Goal: Information Seeking & Learning: Learn about a topic

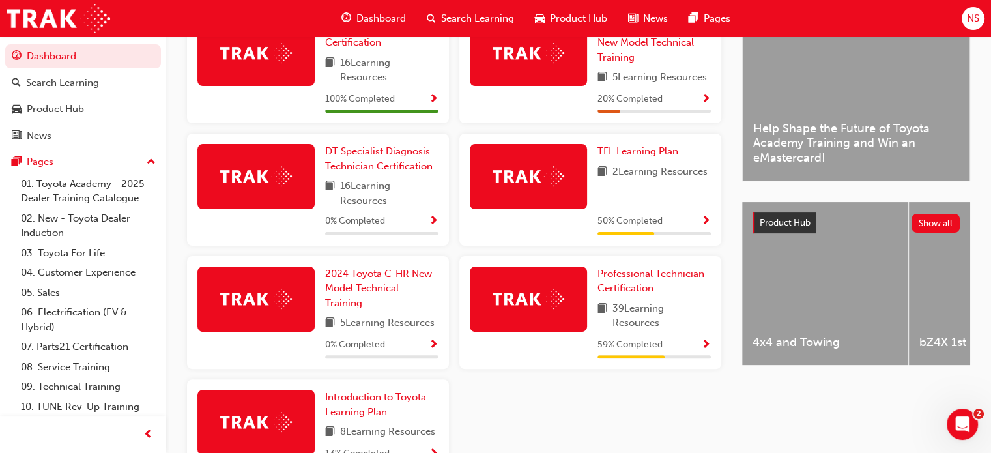
scroll to position [382, 0]
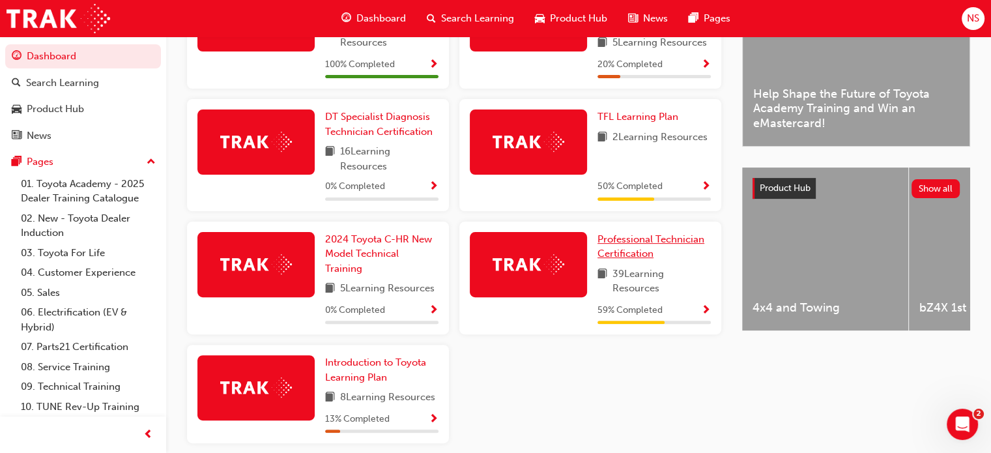
click at [642, 260] on span "Professional Technician Certification" at bounding box center [650, 246] width 107 height 27
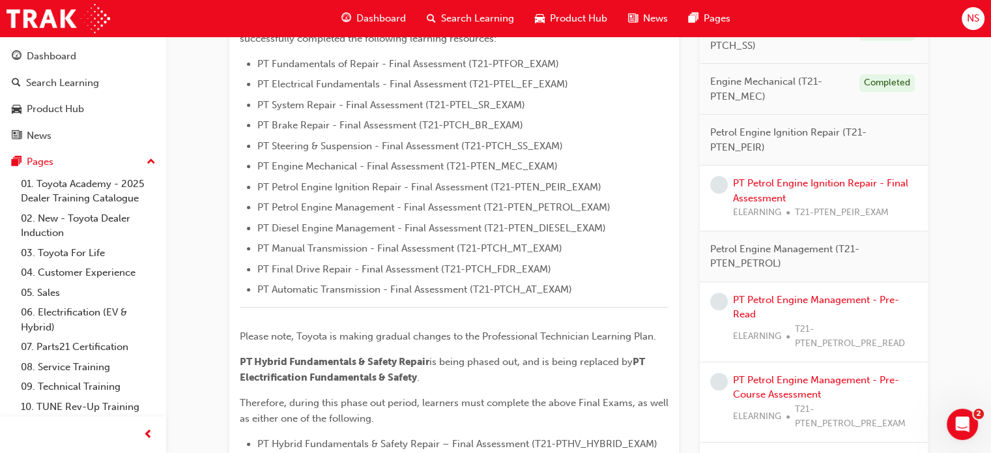
scroll to position [434, 0]
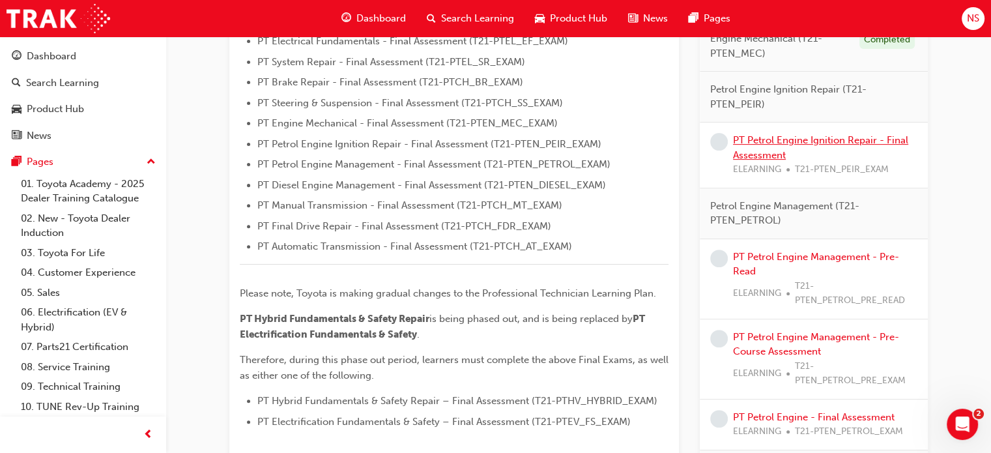
click at [754, 140] on link "PT Petrol Engine Ignition Repair - Final Assessment" at bounding box center [820, 147] width 175 height 27
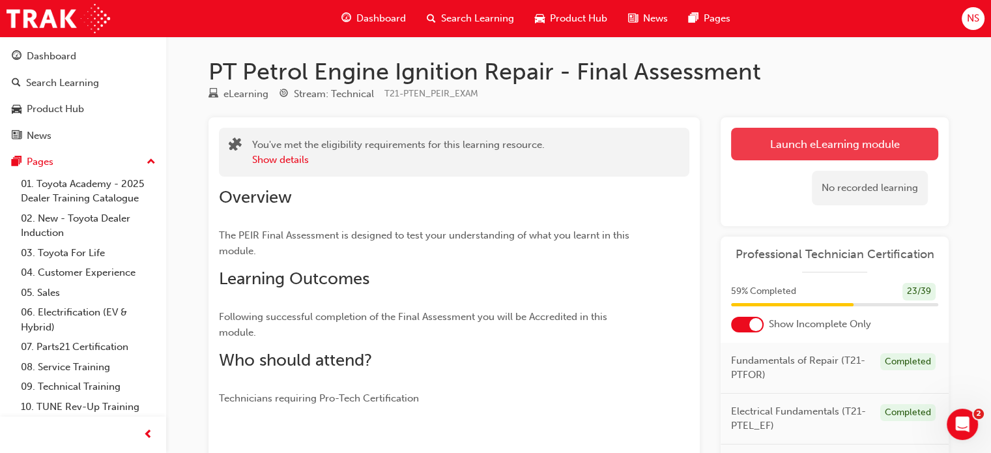
click at [754, 141] on link "Launch eLearning module" at bounding box center [834, 144] width 207 height 33
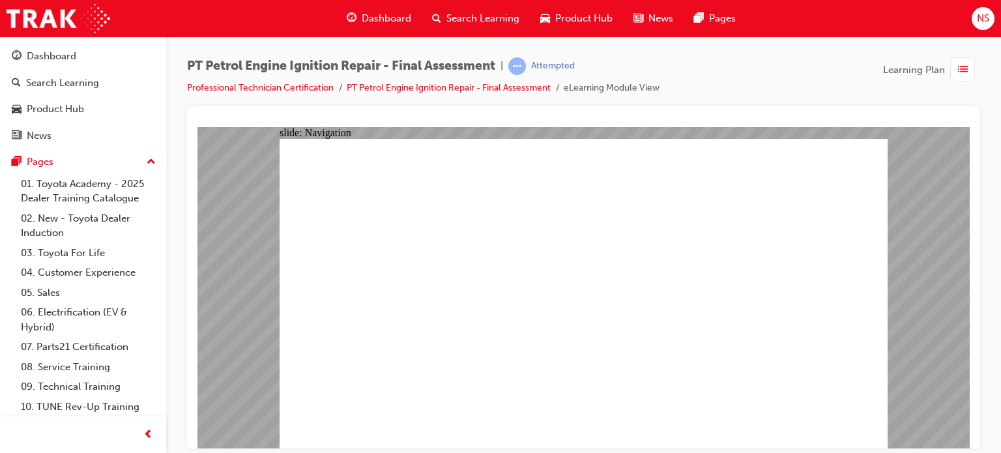
checkbox input "true"
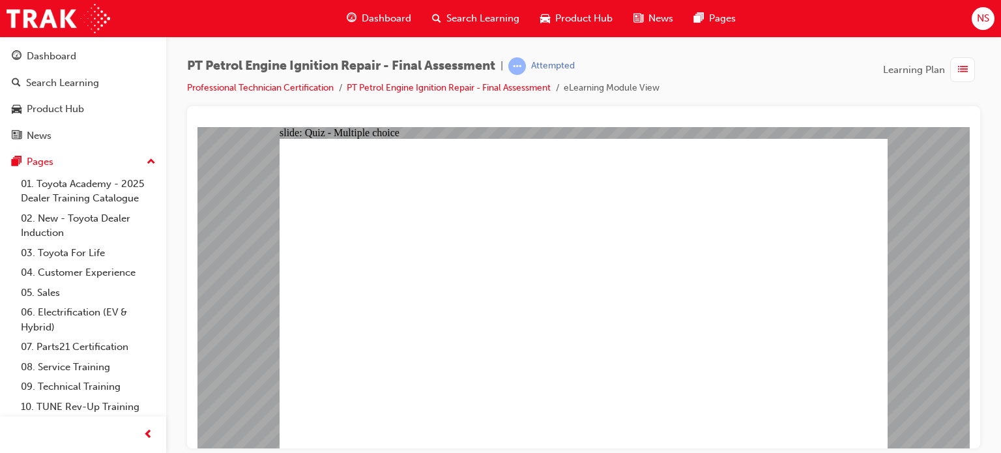
checkbox input "true"
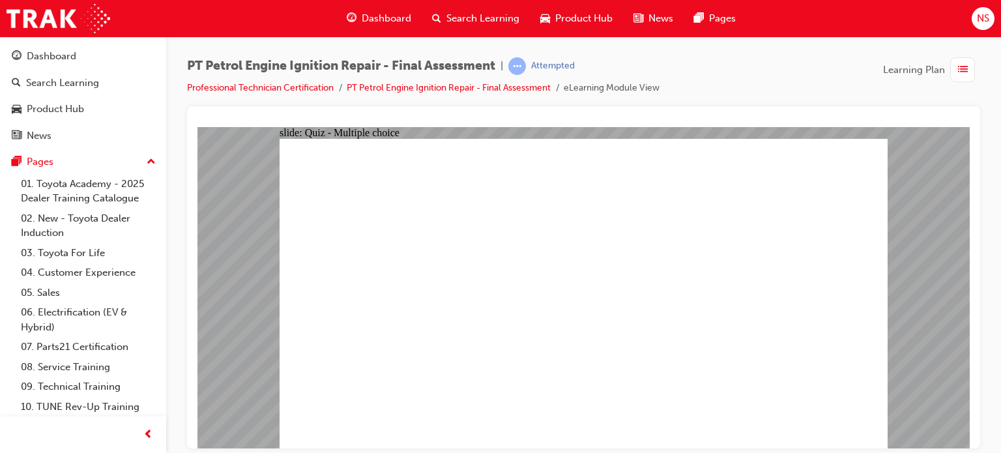
radio input "true"
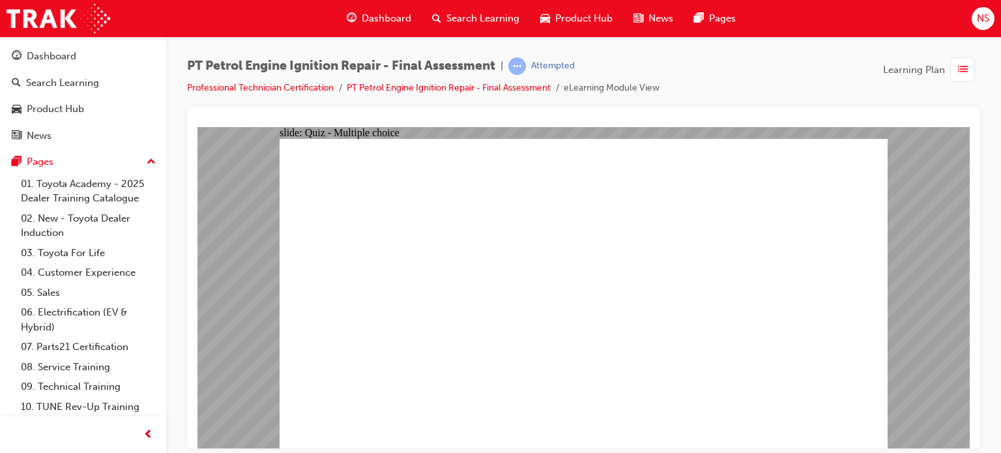
radio input "true"
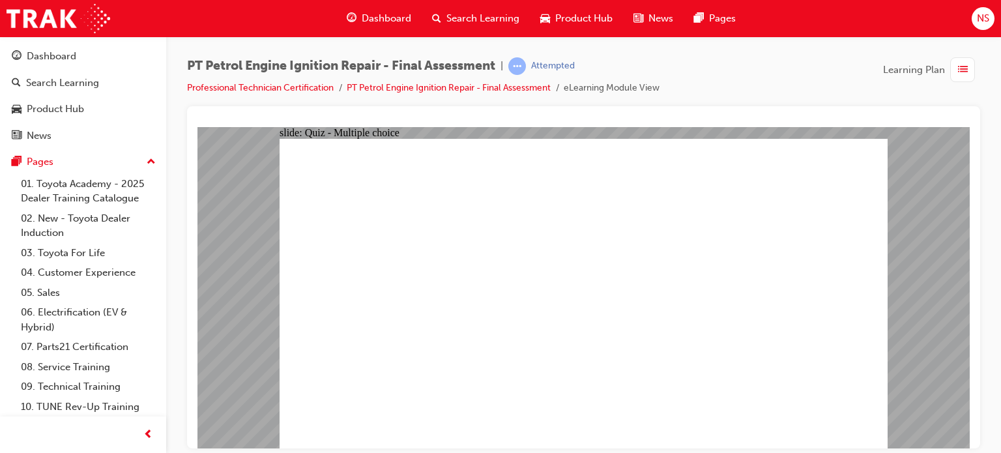
radio input "true"
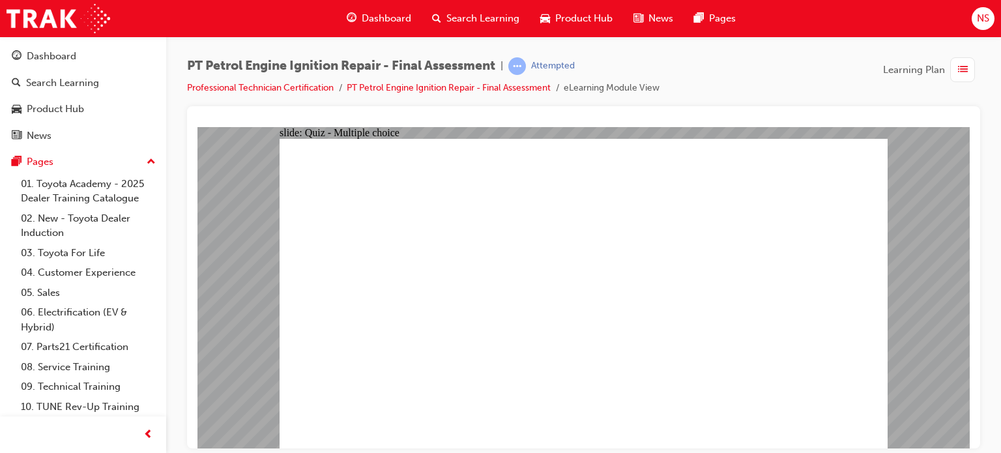
radio input "true"
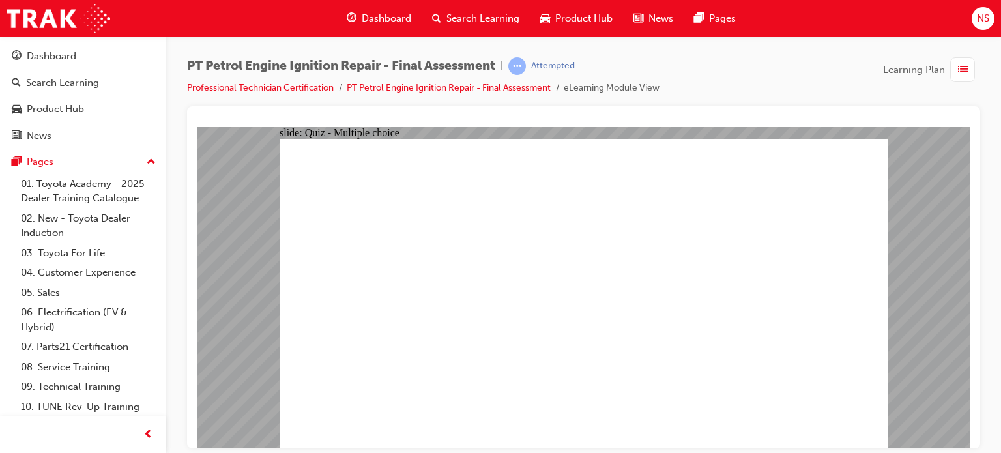
radio input "true"
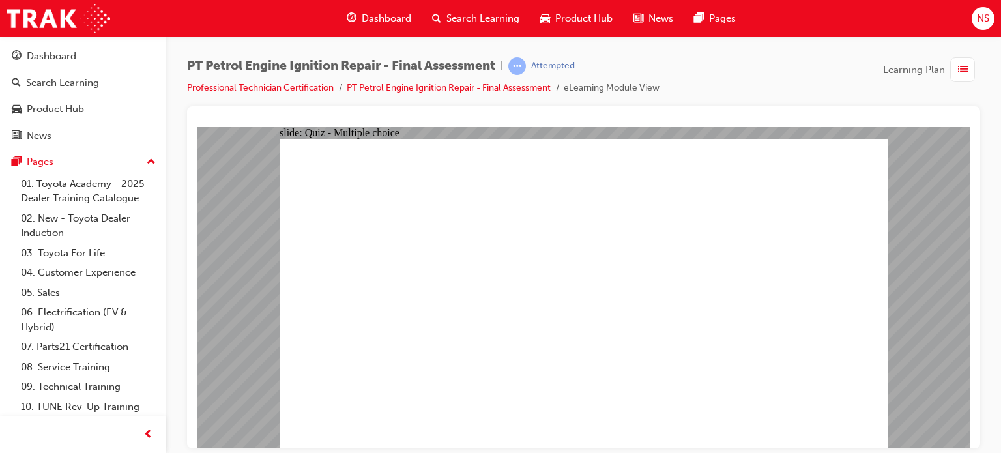
radio input "true"
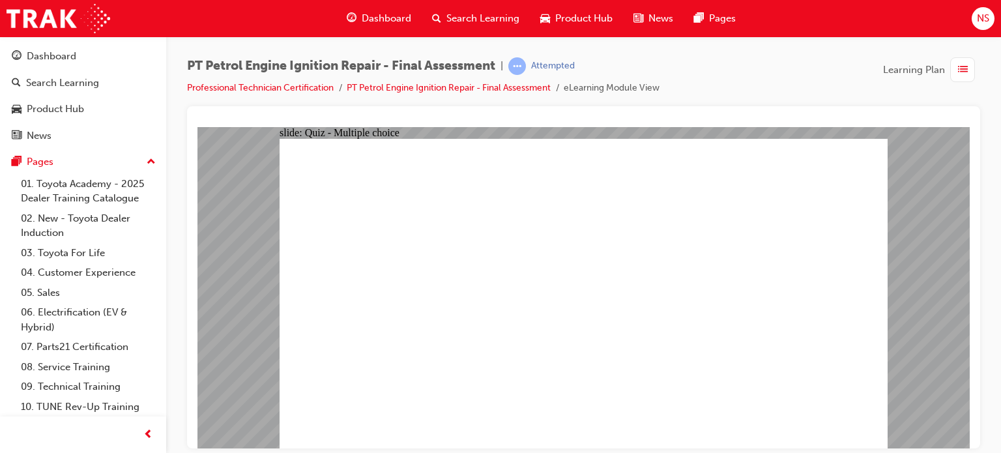
radio input "true"
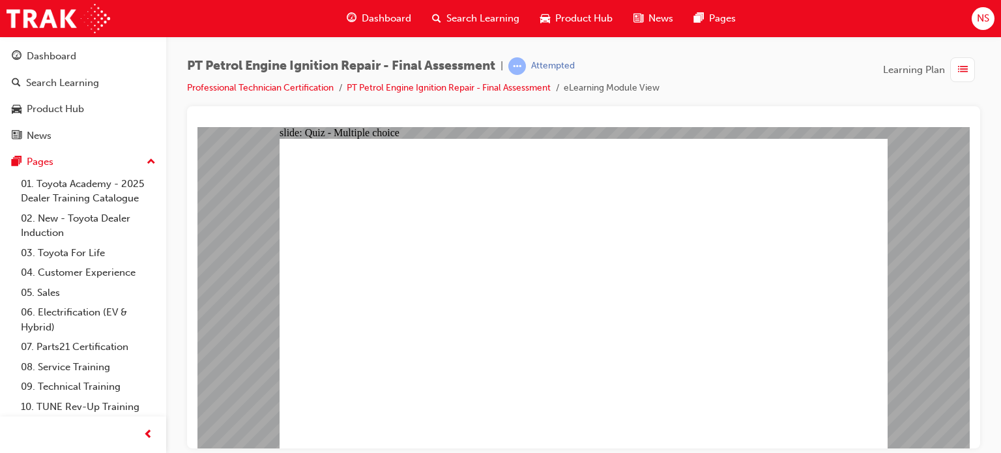
radio input "true"
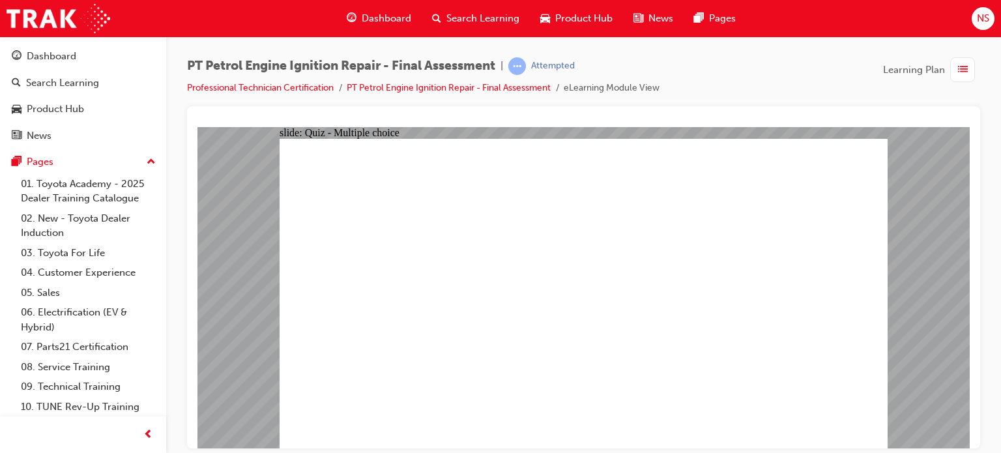
radio input "true"
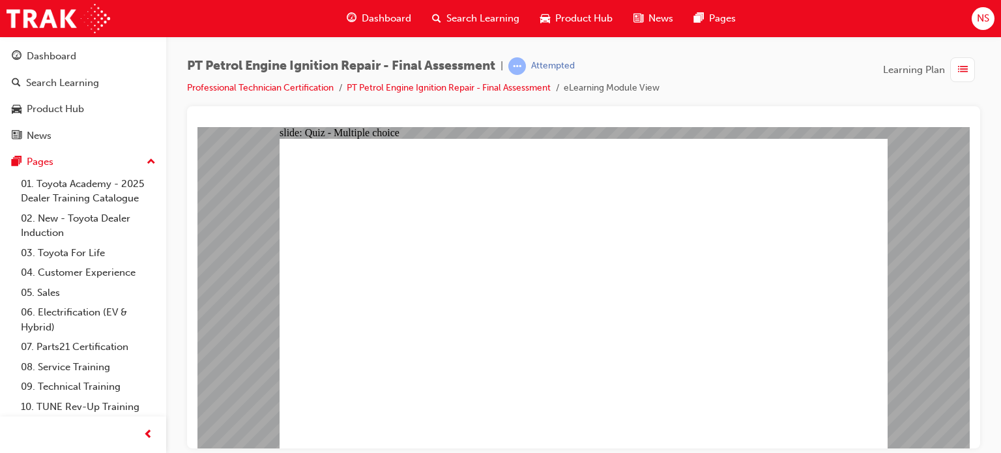
radio input "true"
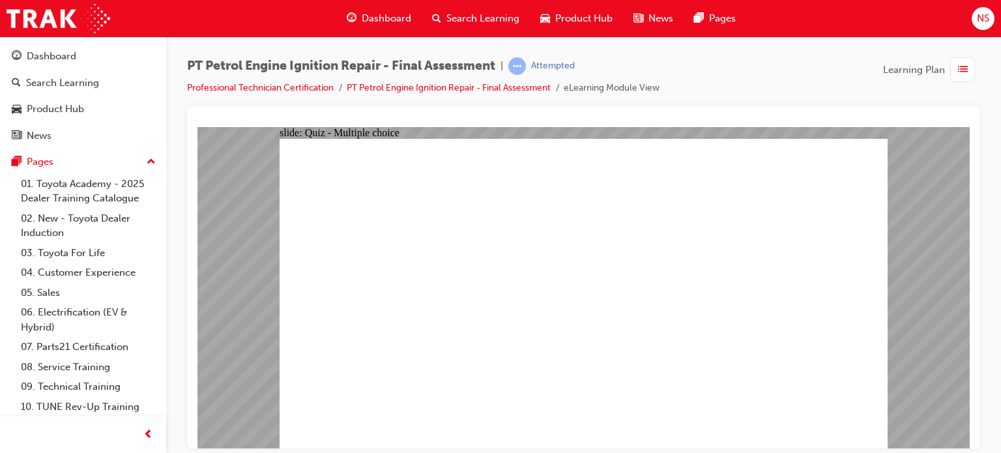
radio input "true"
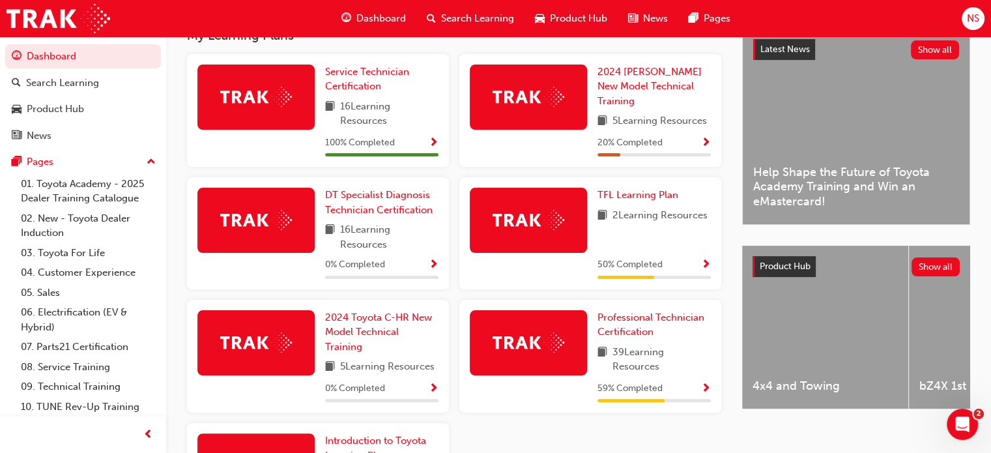
scroll to position [339, 0]
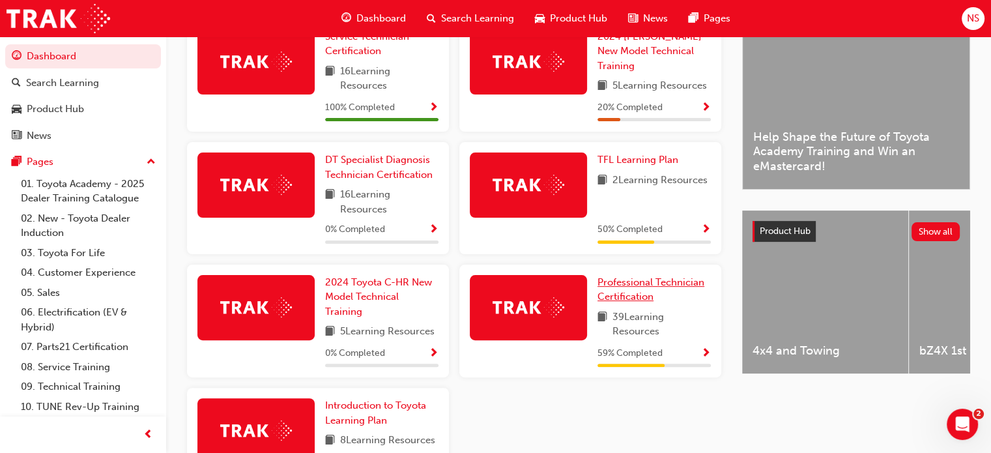
click at [648, 288] on span "Professional Technician Certification" at bounding box center [650, 289] width 107 height 27
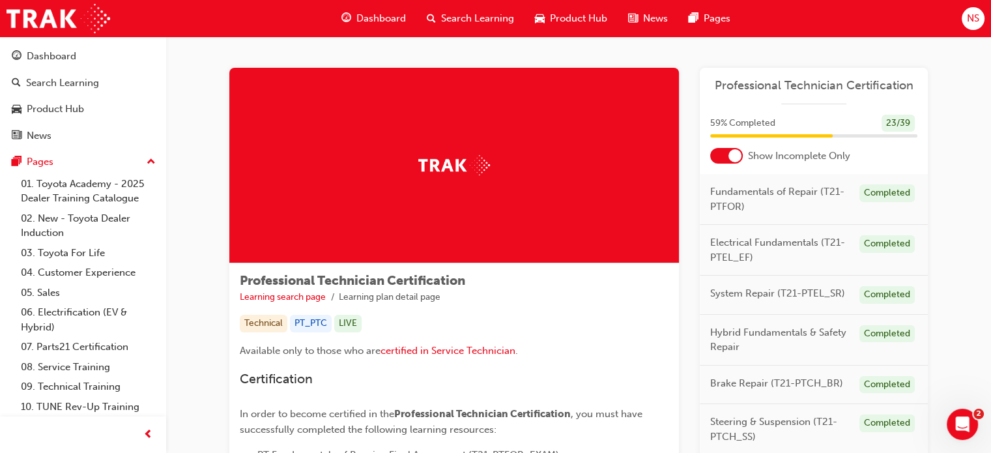
click at [715, 162] on div at bounding box center [726, 156] width 33 height 16
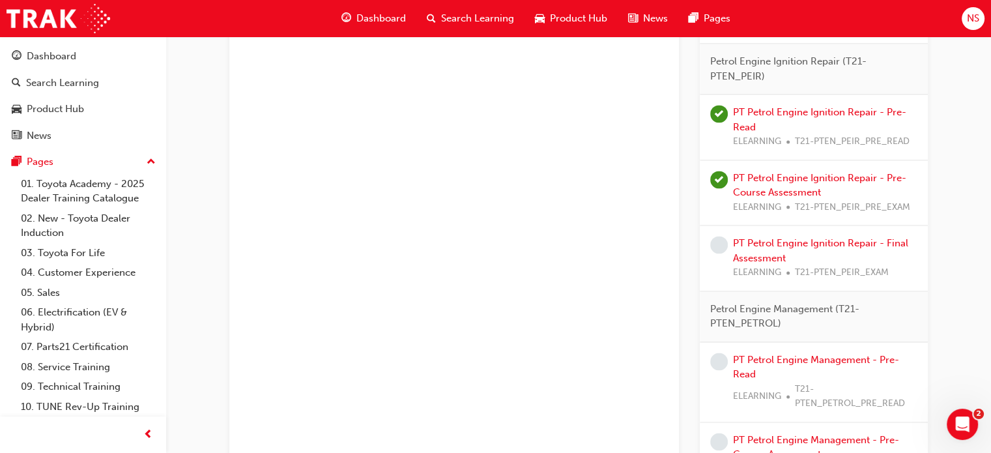
scroll to position [1763, 0]
click at [781, 109] on link "PT Petrol Engine Ignition Repair - Pre-Read" at bounding box center [819, 120] width 173 height 27
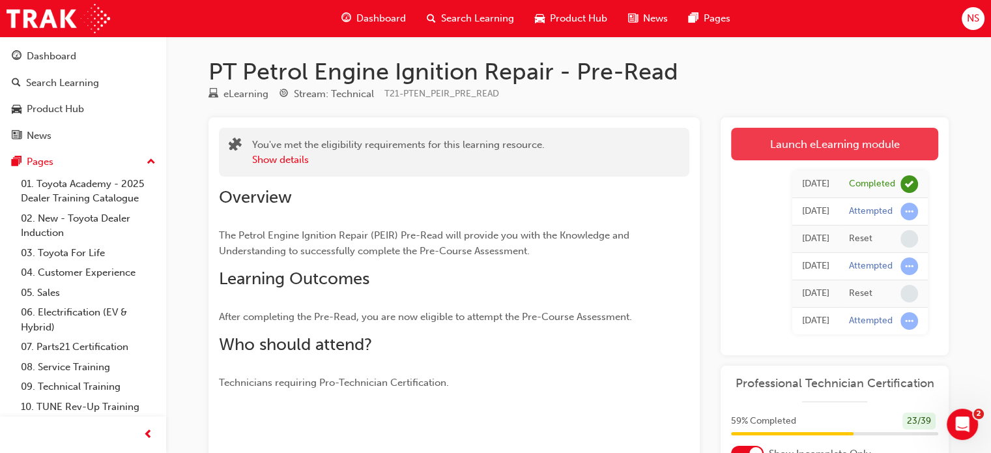
click at [775, 150] on link "Launch eLearning module" at bounding box center [834, 144] width 207 height 33
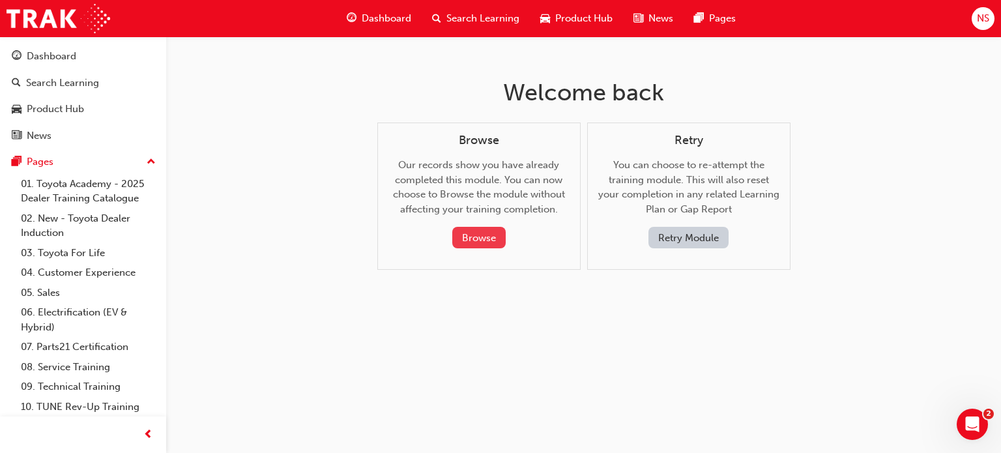
click at [463, 231] on button "Browse" at bounding box center [478, 237] width 53 height 21
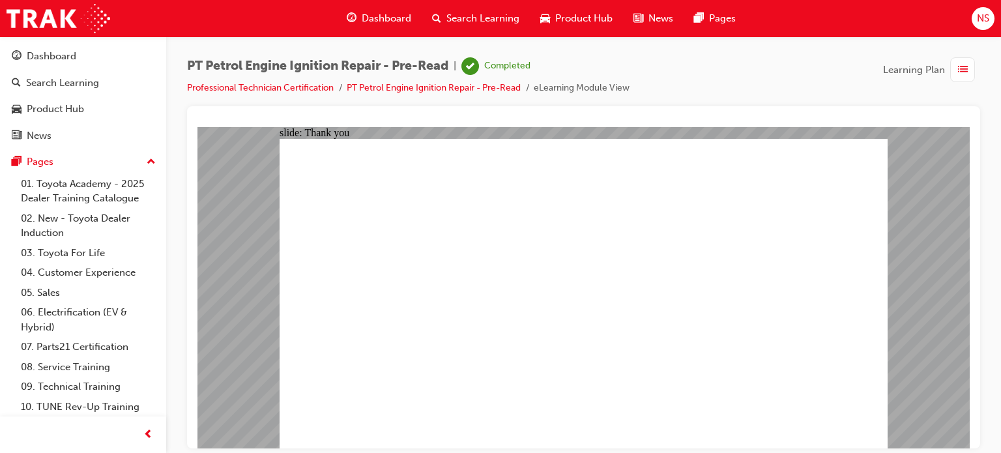
drag, startPoint x: 838, startPoint y: 410, endPoint x: 882, endPoint y: 324, distance: 96.7
